Goal: Information Seeking & Learning: Learn about a topic

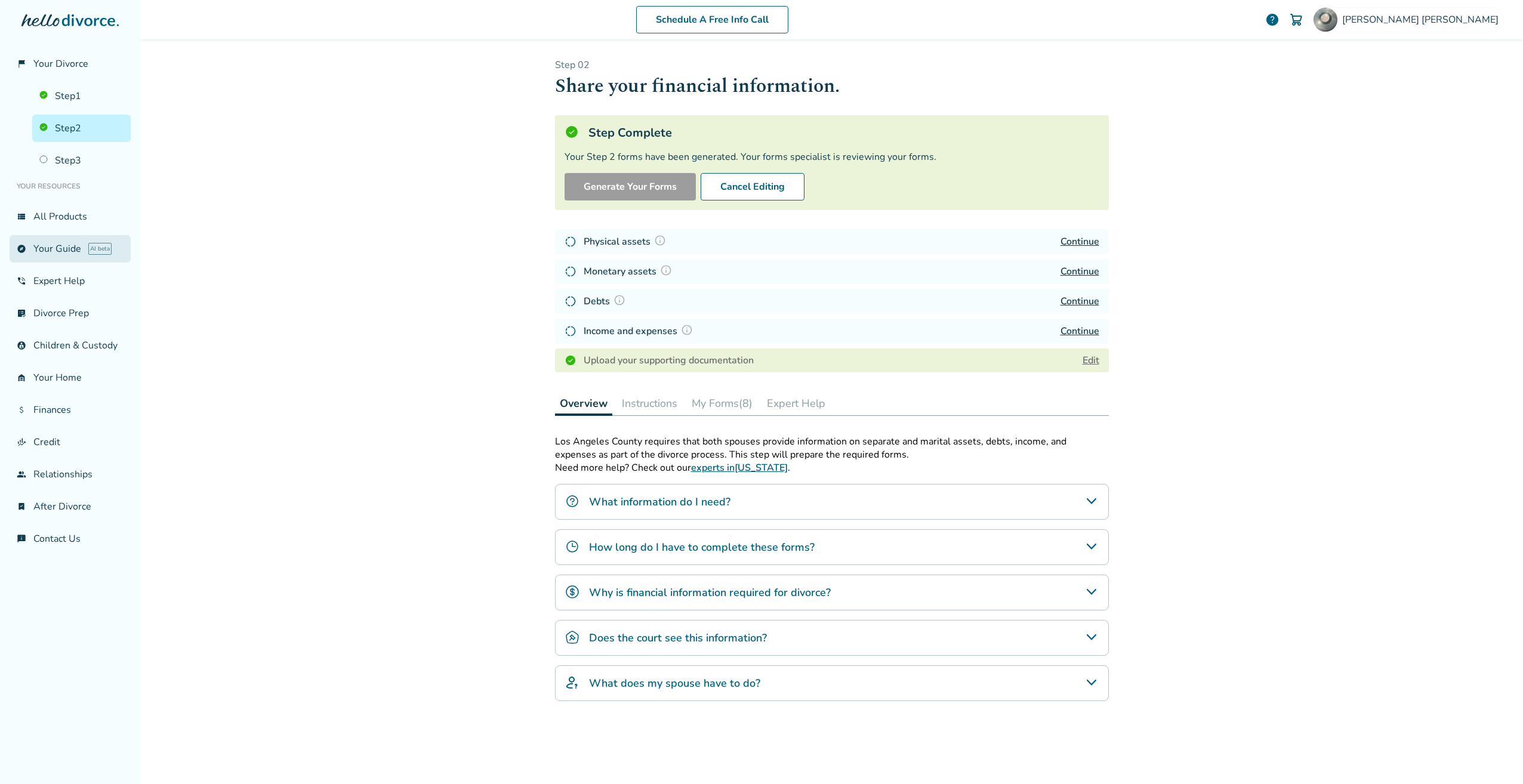
click at [61, 254] on link "explore Your Guide AI beta" at bounding box center [70, 249] width 121 height 27
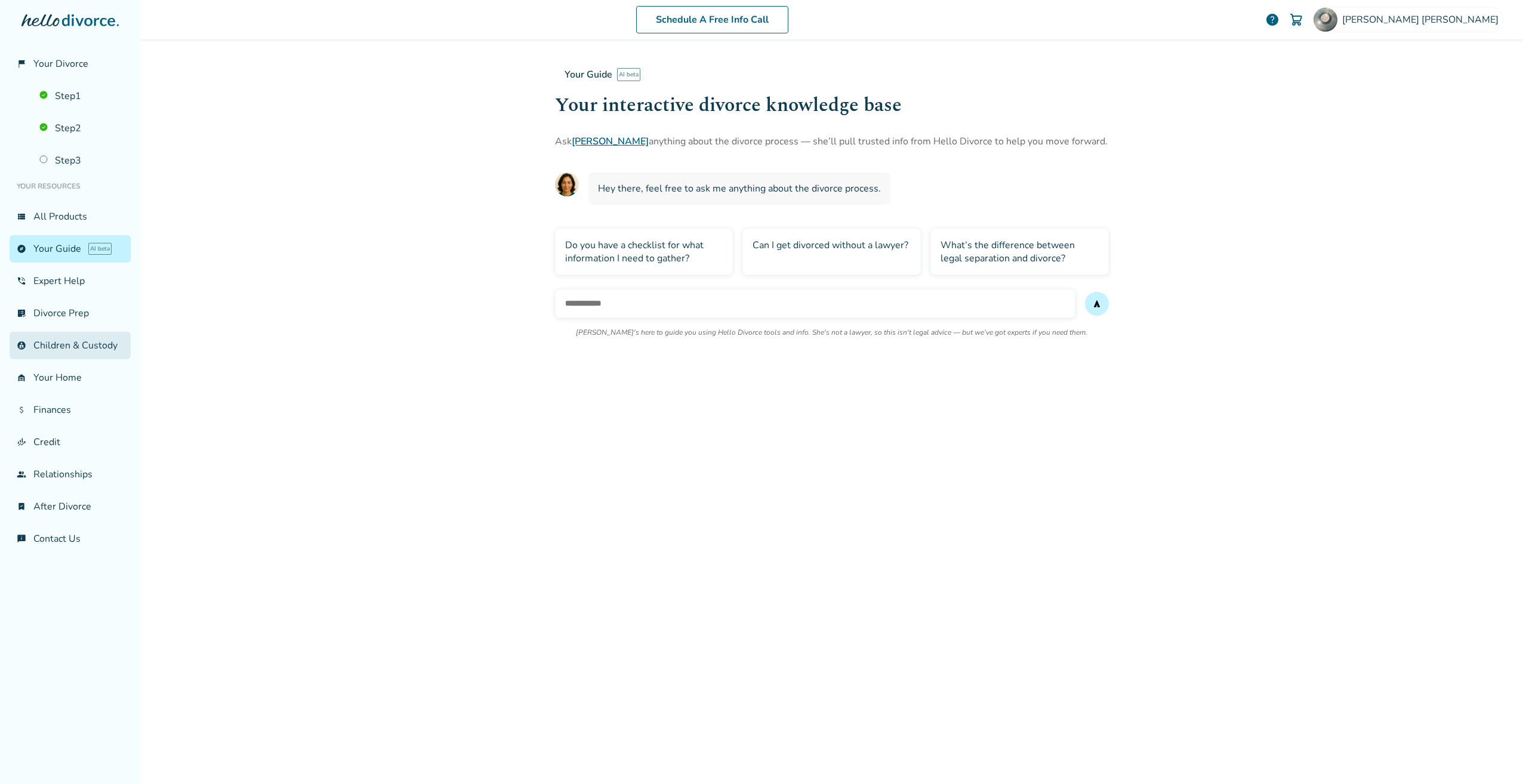
click at [81, 341] on link "account_child Children & Custody" at bounding box center [70, 345] width 121 height 27
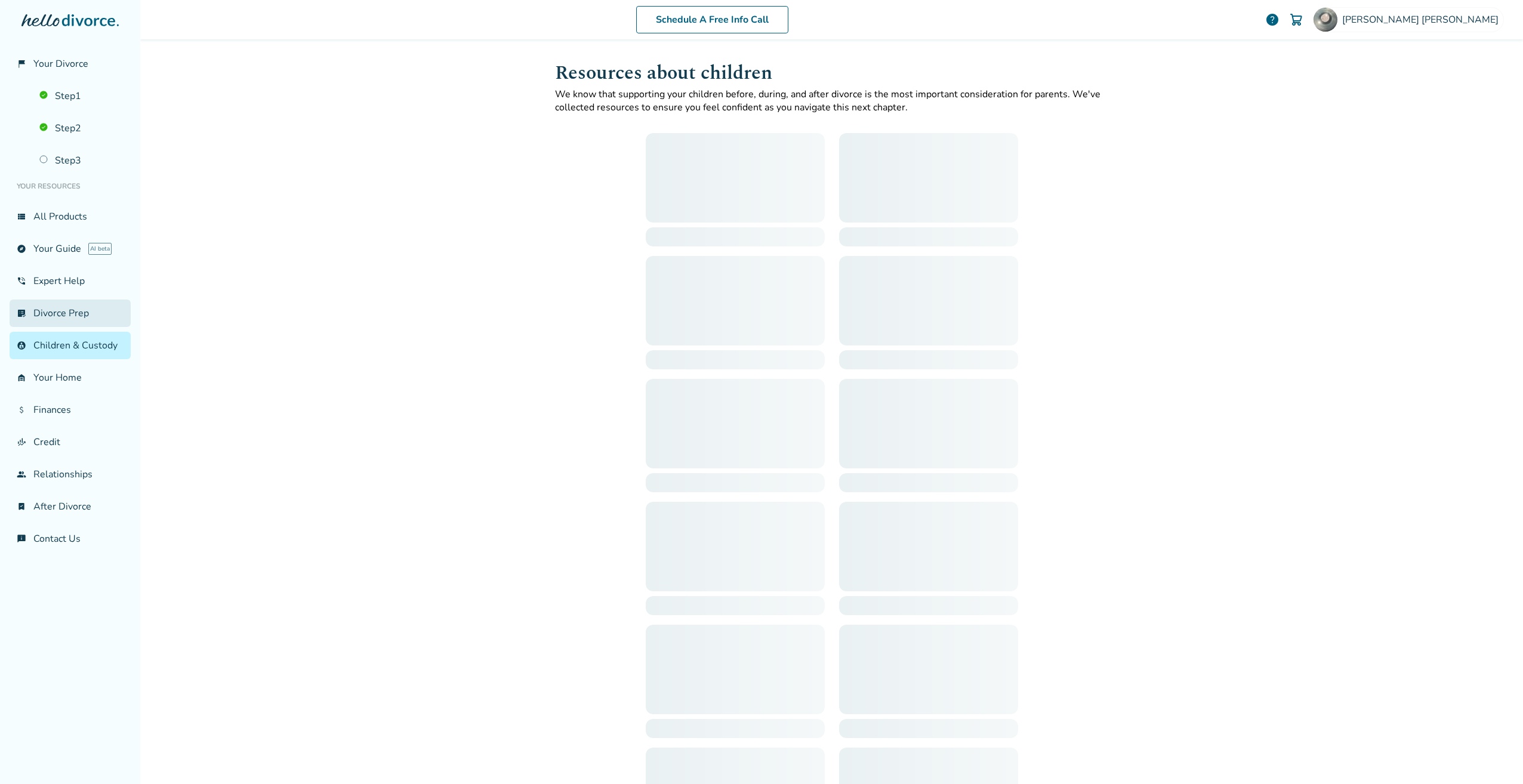
click at [75, 318] on link "list_alt_check Divorce Prep" at bounding box center [70, 313] width 121 height 27
